Goal: Task Accomplishment & Management: Use online tool/utility

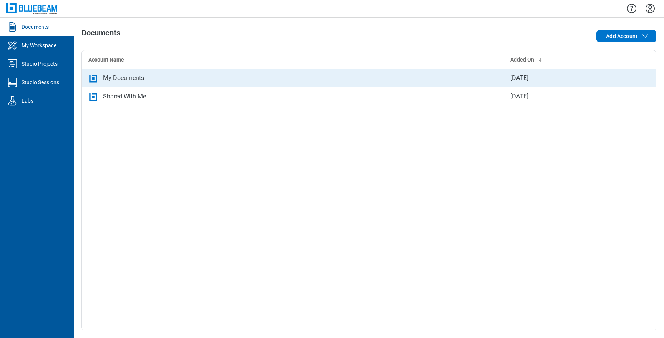
click at [162, 86] on td "My Documents" at bounding box center [293, 78] width 422 height 18
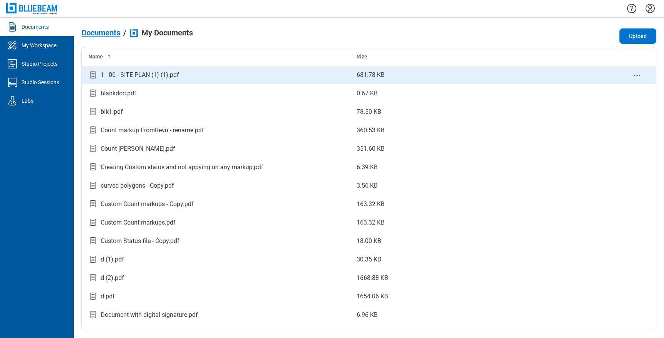
click at [164, 80] on div "1 - 00 - SITE PLAN (1) (1).pdf" at bounding box center [216, 75] width 256 height 10
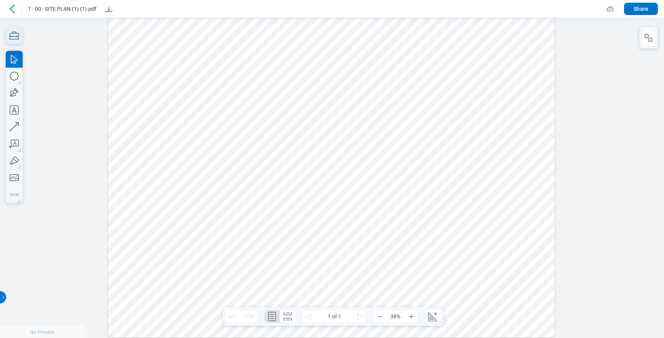
click at [9, 32] on icon "button" at bounding box center [14, 35] width 17 height 17
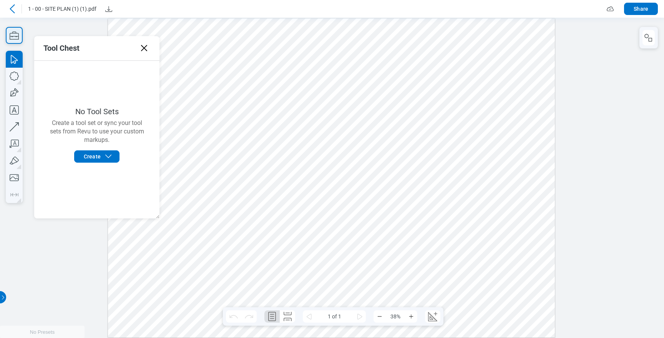
click at [15, 37] on icon "button" at bounding box center [14, 35] width 17 height 17
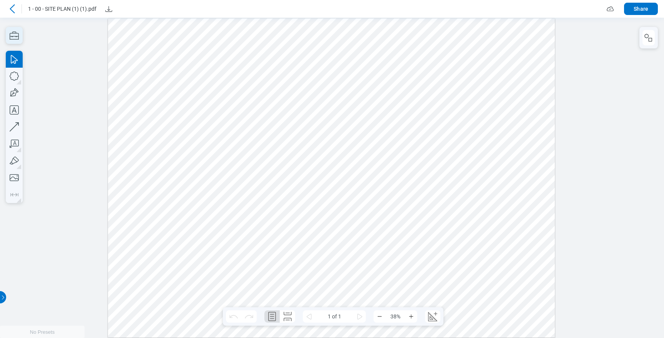
click at [15, 37] on icon "button" at bounding box center [14, 35] width 17 height 17
click at [19, 36] on icon "button" at bounding box center [14, 35] width 17 height 17
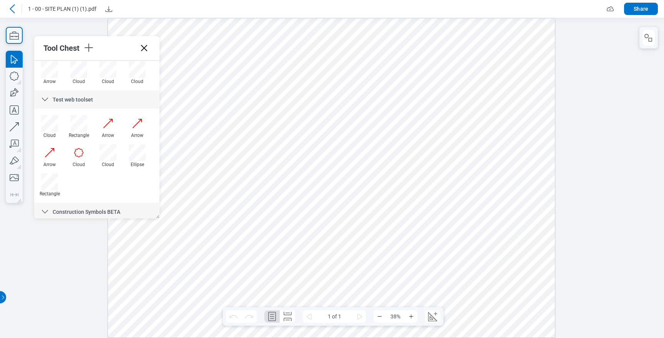
scroll to position [492, 0]
click at [22, 38] on icon "button" at bounding box center [14, 35] width 17 height 17
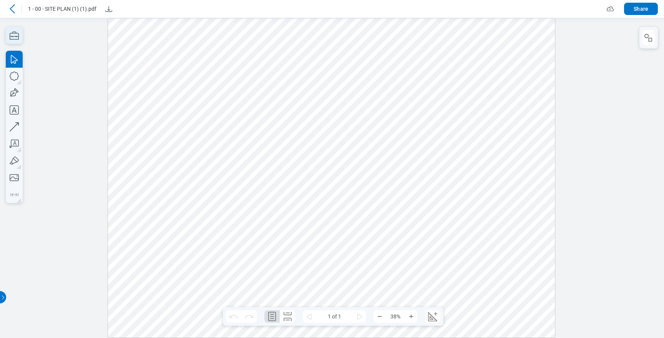
click at [22, 38] on icon "button" at bounding box center [14, 35] width 17 height 17
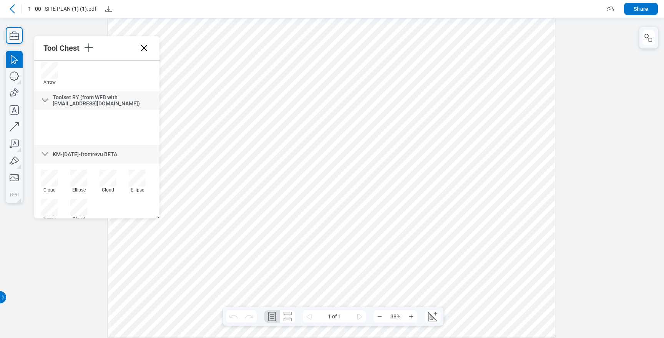
scroll to position [1242, 0]
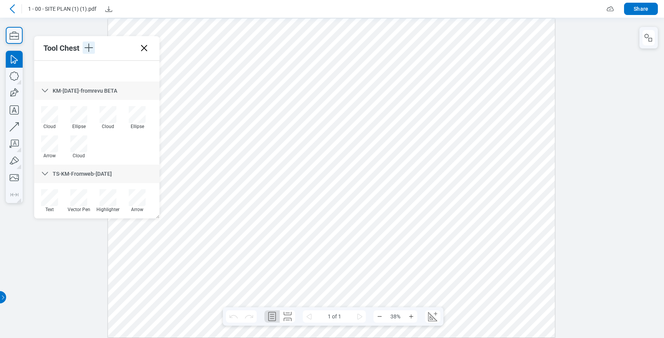
click at [89, 45] on icon "button" at bounding box center [89, 47] width 12 height 12
click at [106, 46] on div at bounding box center [110, 47] width 55 height 13
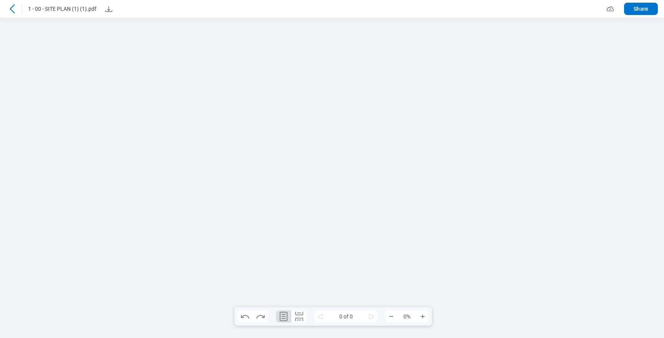
scroll to position [0, 0]
click at [7, 36] on icon "button" at bounding box center [14, 35] width 17 height 17
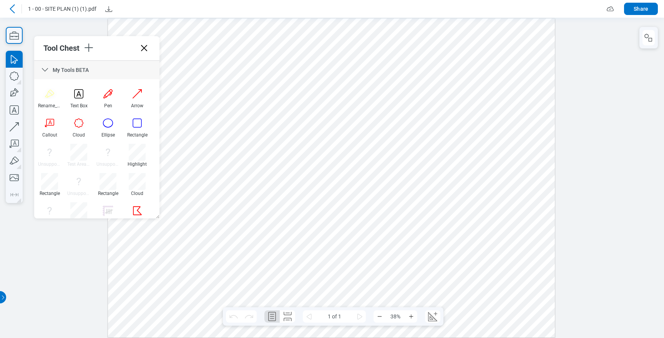
click at [46, 71] on icon at bounding box center [44, 69] width 9 height 9
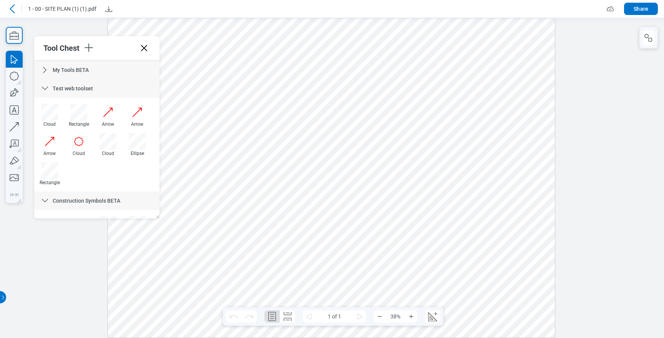
click at [46, 84] on icon at bounding box center [44, 88] width 9 height 9
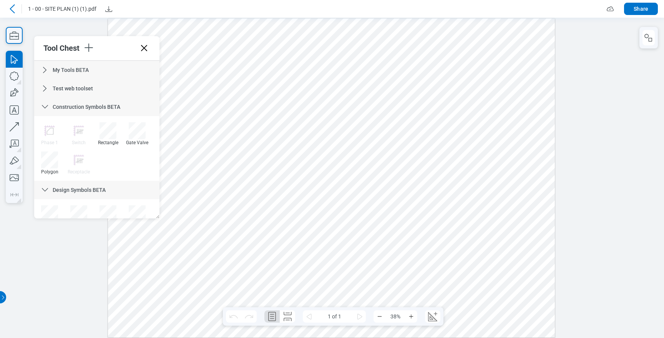
click at [46, 103] on icon at bounding box center [44, 106] width 9 height 9
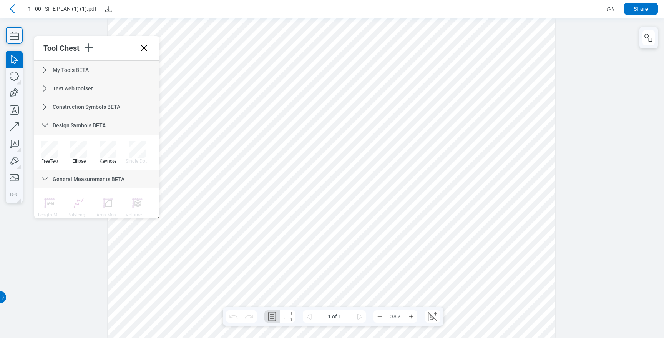
click at [46, 125] on icon at bounding box center [45, 124] width 6 height 3
click at [46, 141] on icon at bounding box center [44, 143] width 9 height 9
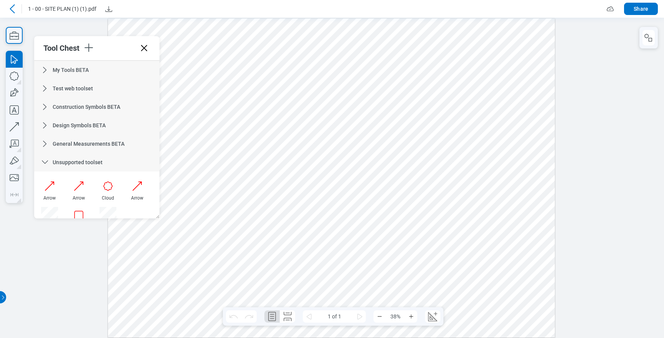
click at [47, 164] on icon at bounding box center [44, 161] width 9 height 9
click at [47, 176] on icon at bounding box center [44, 180] width 9 height 9
drag, startPoint x: 157, startPoint y: 234, endPoint x: 158, endPoint y: 257, distance: 22.3
click at [48, 199] on icon at bounding box center [44, 198] width 9 height 9
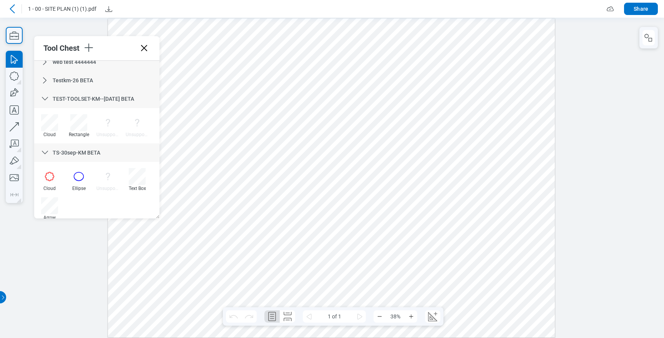
scroll to position [122, 0]
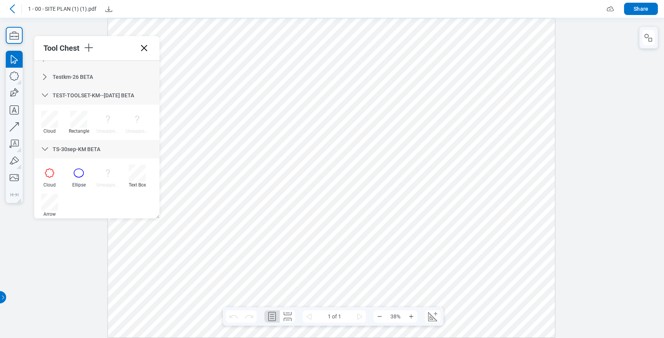
click at [42, 92] on icon at bounding box center [44, 95] width 9 height 9
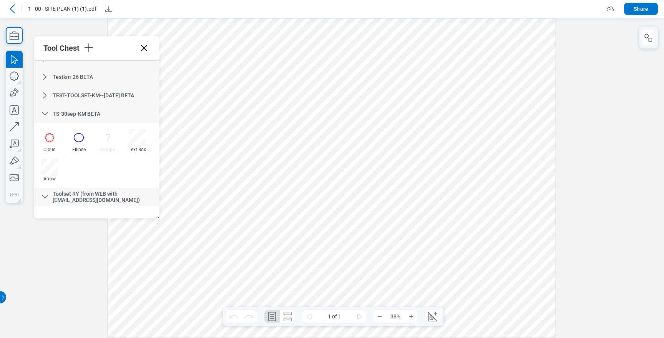
click at [43, 107] on div "TS-30sep-KM BETA" at bounding box center [96, 113] width 125 height 18
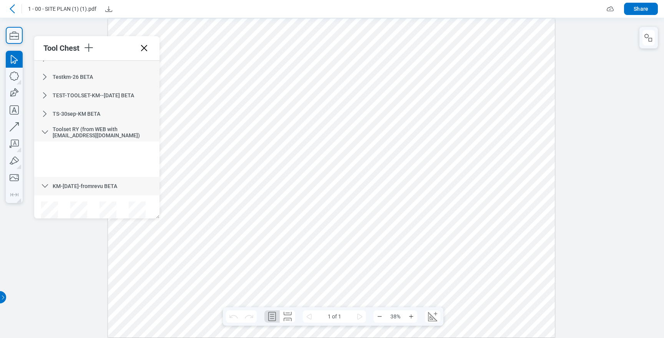
click at [45, 182] on icon at bounding box center [44, 185] width 9 height 9
click at [47, 131] on icon at bounding box center [45, 131] width 6 height 3
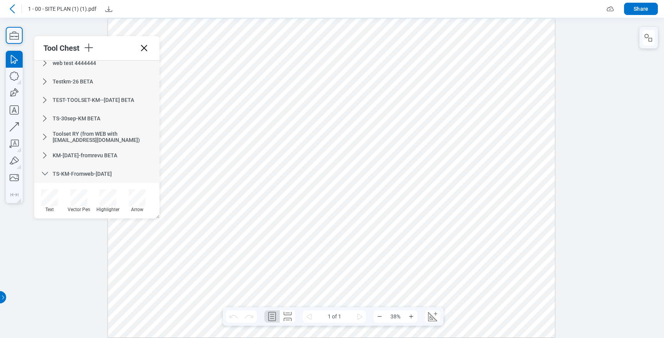
click at [45, 177] on icon at bounding box center [44, 173] width 9 height 9
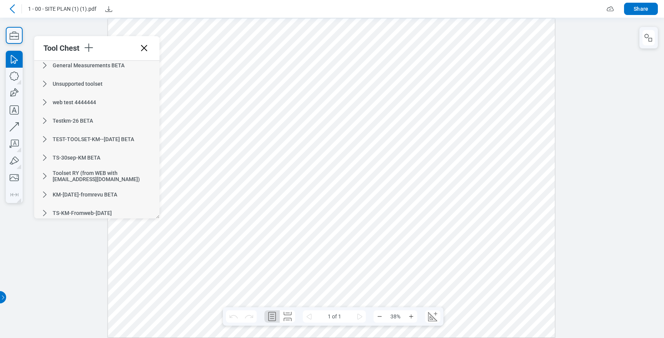
scroll to position [82, 0]
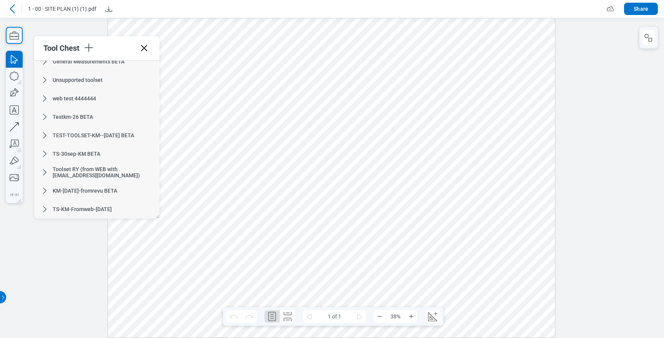
click at [144, 50] on icon at bounding box center [144, 48] width 12 height 12
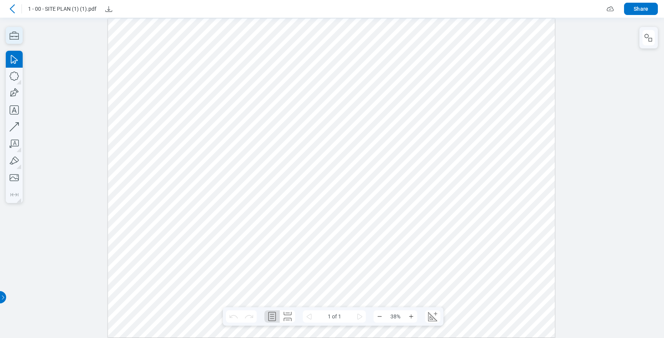
click at [14, 35] on icon "button" at bounding box center [14, 35] width 17 height 17
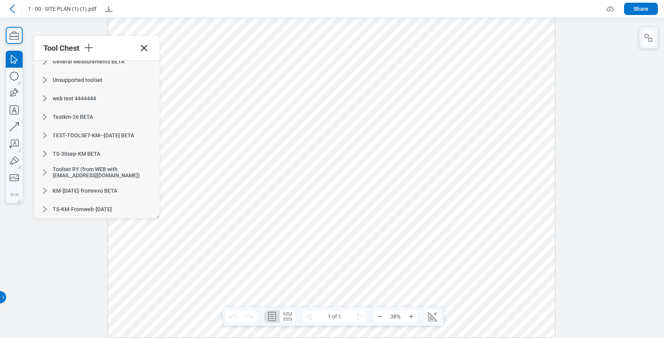
scroll to position [0, 0]
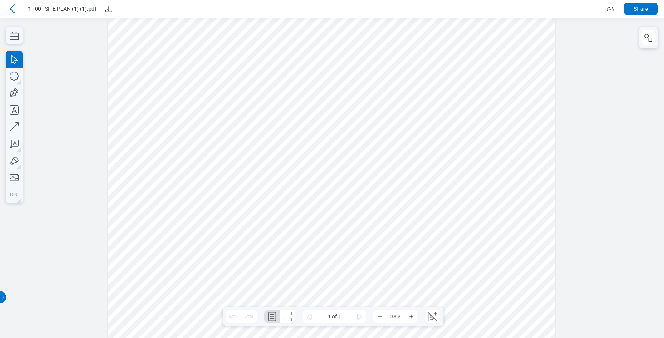
click at [28, 39] on div at bounding box center [332, 177] width 664 height 320
click at [20, 37] on icon "button" at bounding box center [14, 35] width 17 height 17
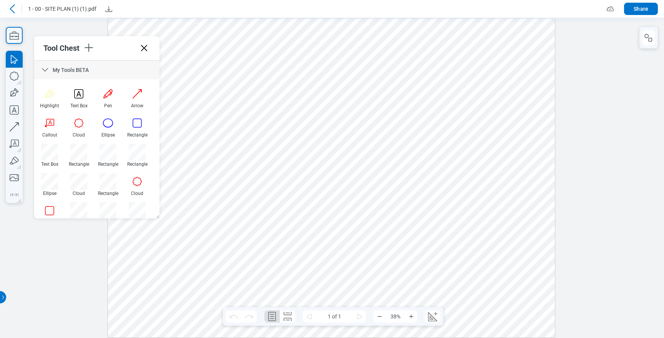
click at [40, 73] on div "My Tools BETA" at bounding box center [96, 70] width 125 height 18
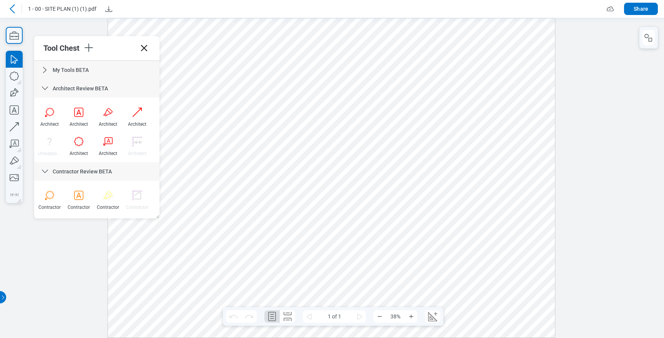
click at [44, 82] on div "Architect Review BETA" at bounding box center [96, 88] width 125 height 18
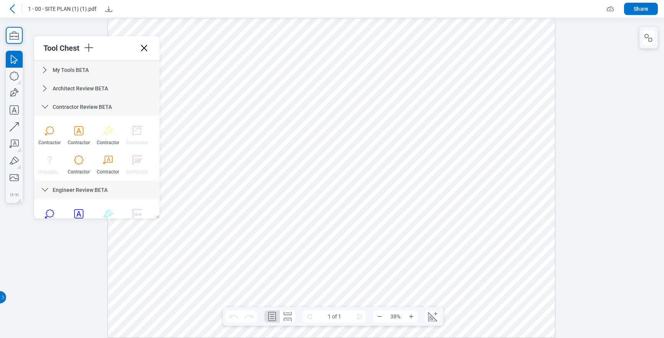
click at [45, 101] on div "Contractor Review BETA" at bounding box center [96, 107] width 125 height 18
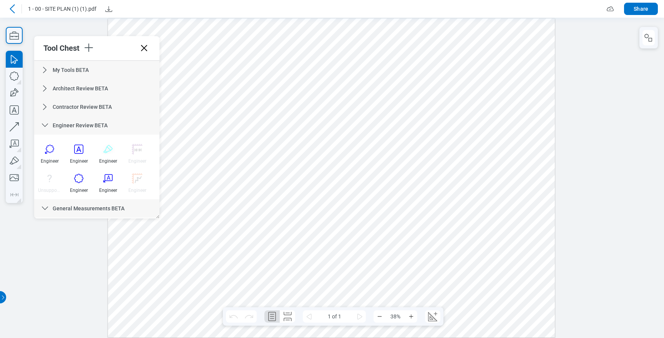
click at [45, 121] on icon at bounding box center [44, 125] width 9 height 9
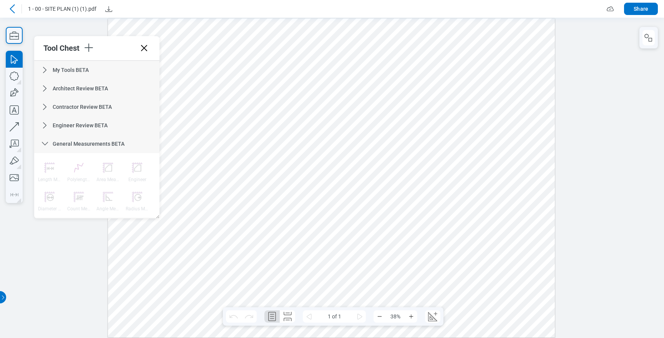
click at [43, 146] on icon at bounding box center [44, 143] width 9 height 9
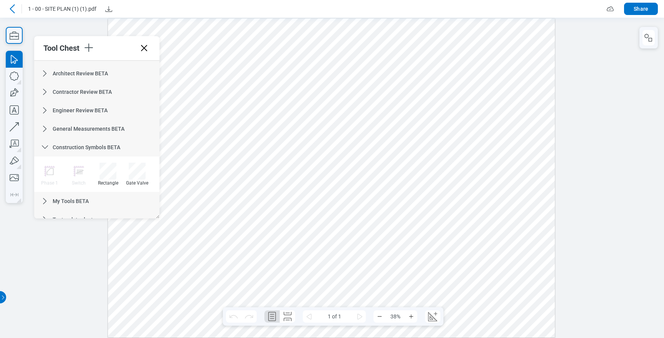
scroll to position [22, 0]
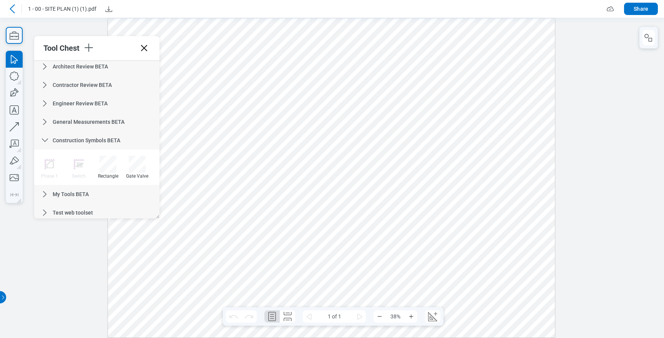
click at [43, 134] on div "Construction Symbols BETA" at bounding box center [96, 140] width 125 height 18
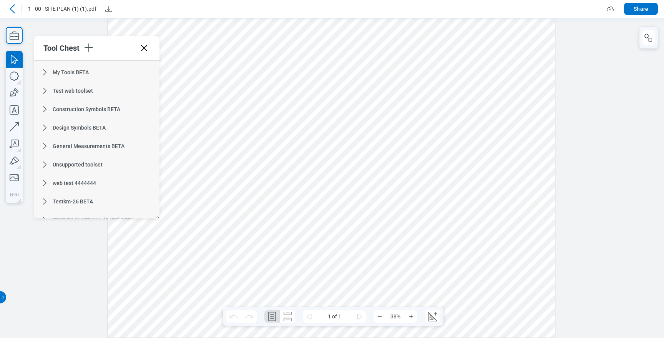
scroll to position [0, 0]
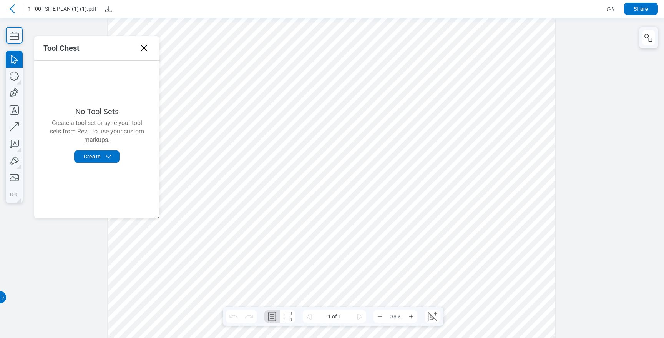
click at [147, 46] on icon at bounding box center [144, 48] width 12 height 12
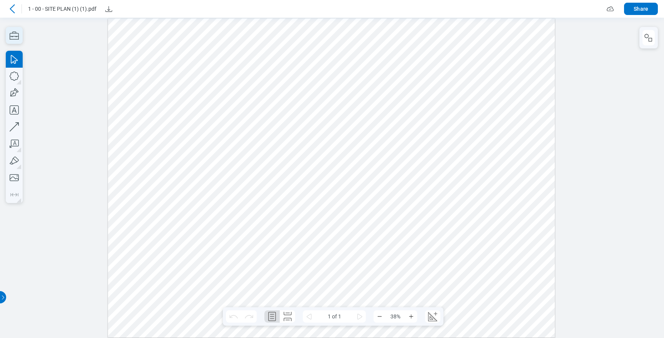
click at [18, 40] on icon "button" at bounding box center [14, 35] width 17 height 17
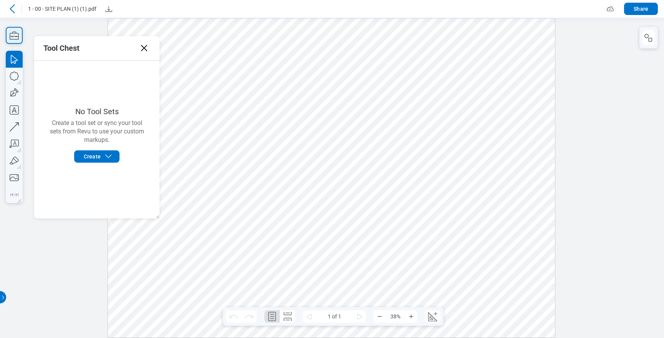
click at [18, 40] on icon "button" at bounding box center [14, 35] width 17 height 17
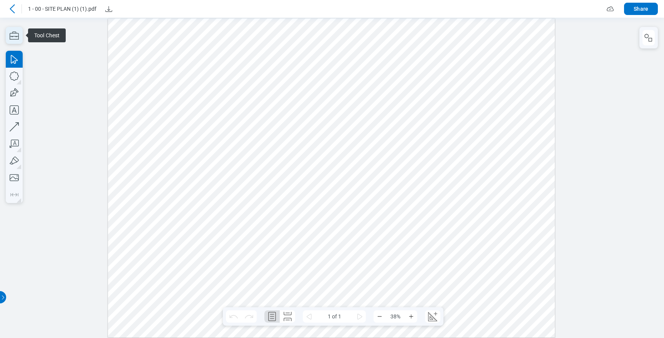
click at [13, 38] on icon "button" at bounding box center [14, 35] width 17 height 17
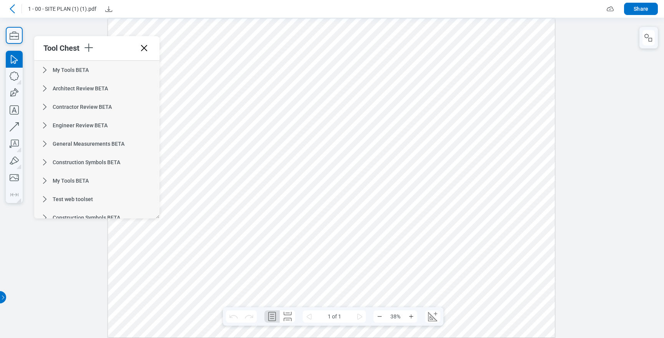
click at [143, 50] on icon at bounding box center [144, 48] width 12 height 12
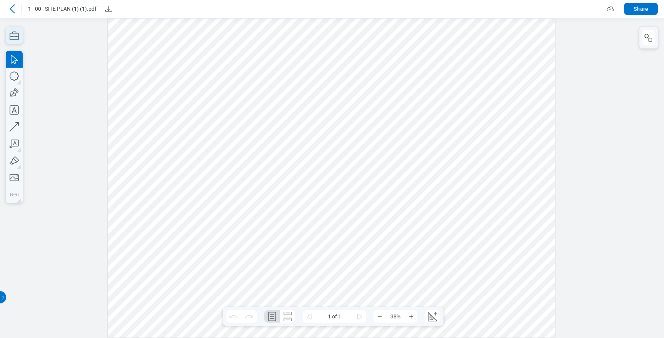
click at [20, 34] on icon "button" at bounding box center [14, 35] width 17 height 17
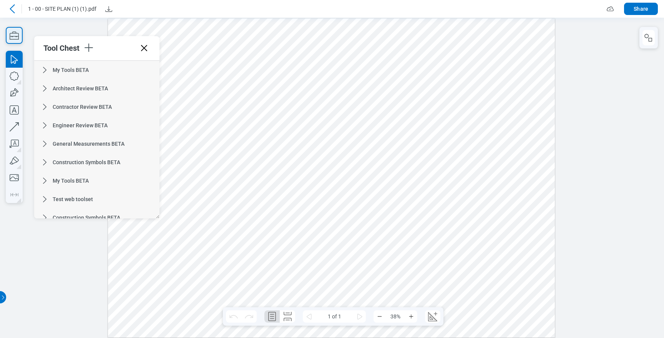
click at [18, 35] on icon "button" at bounding box center [14, 35] width 17 height 17
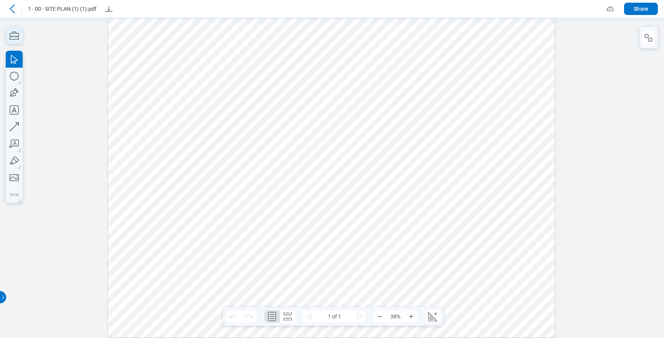
click at [18, 35] on icon "button" at bounding box center [14, 35] width 17 height 17
